Goal: Check status

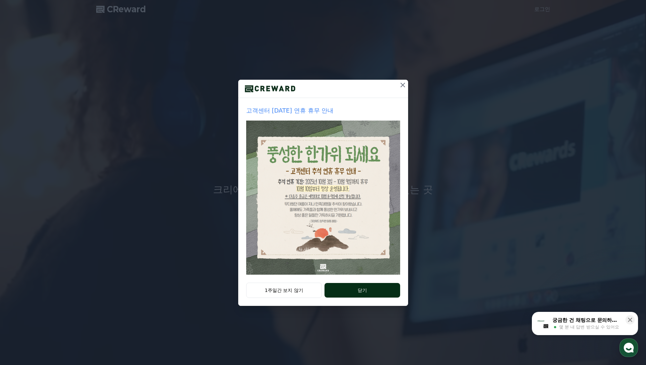
click at [345, 289] on button "닫기" at bounding box center [361, 290] width 75 height 15
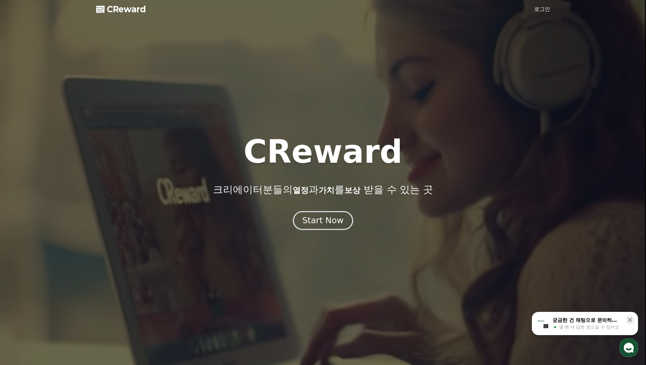
click at [329, 223] on div "Start Now" at bounding box center [322, 220] width 41 height 11
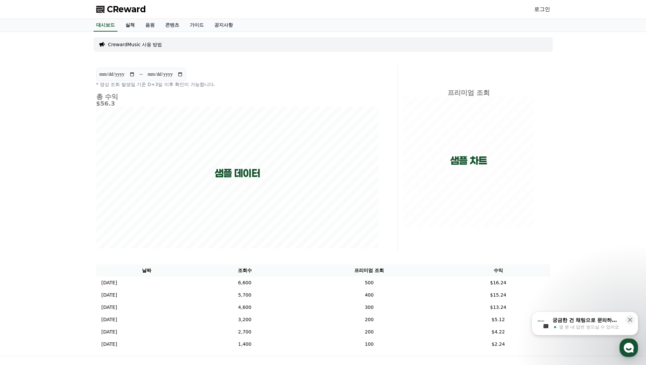
click at [127, 23] on link "실적" at bounding box center [130, 25] width 20 height 13
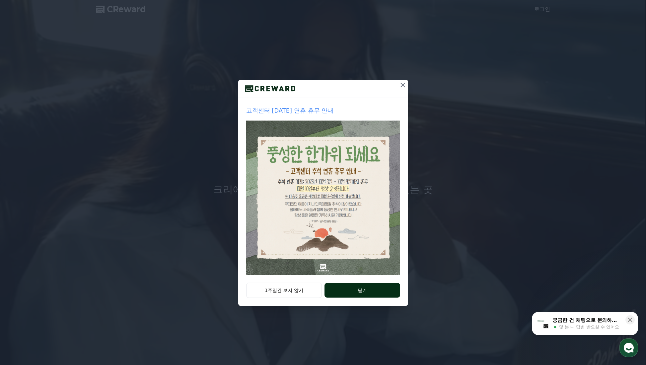
click at [351, 291] on button "닫기" at bounding box center [361, 290] width 75 height 15
